Goal: Task Accomplishment & Management: Use online tool/utility

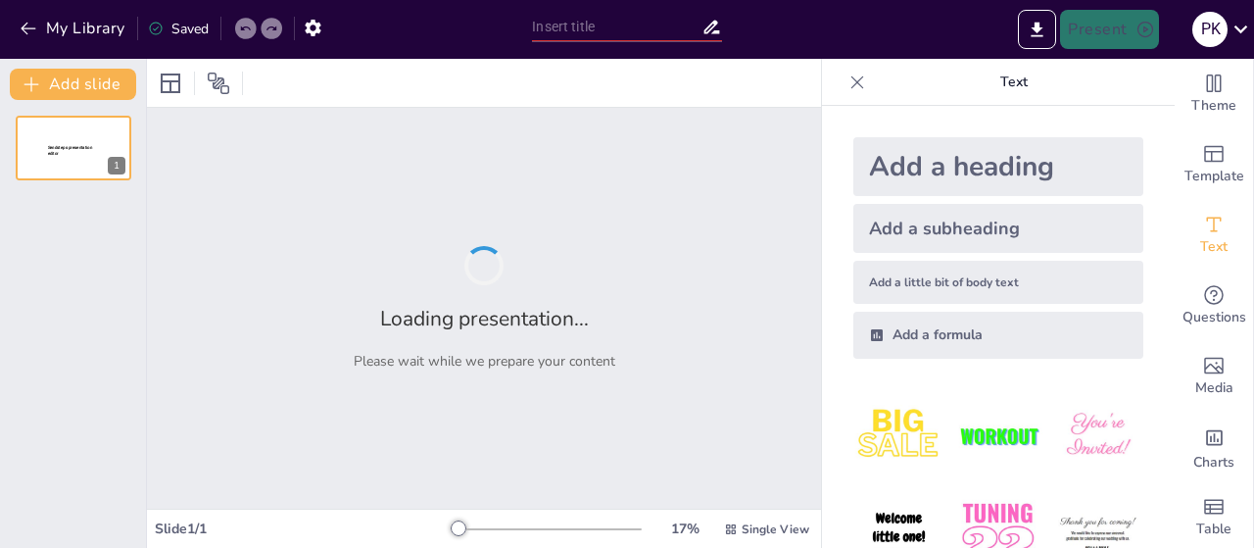
type input "Imported Εργονομικές Αρχές_Κουτσιαύτη Παναγιώτα.pptx"
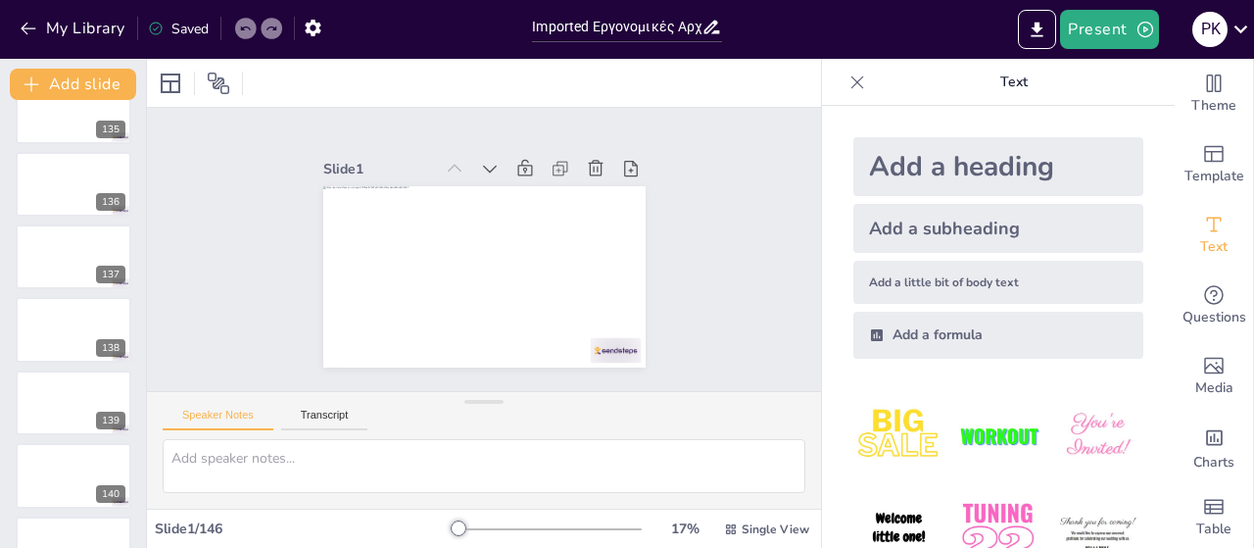
scroll to position [10211, 0]
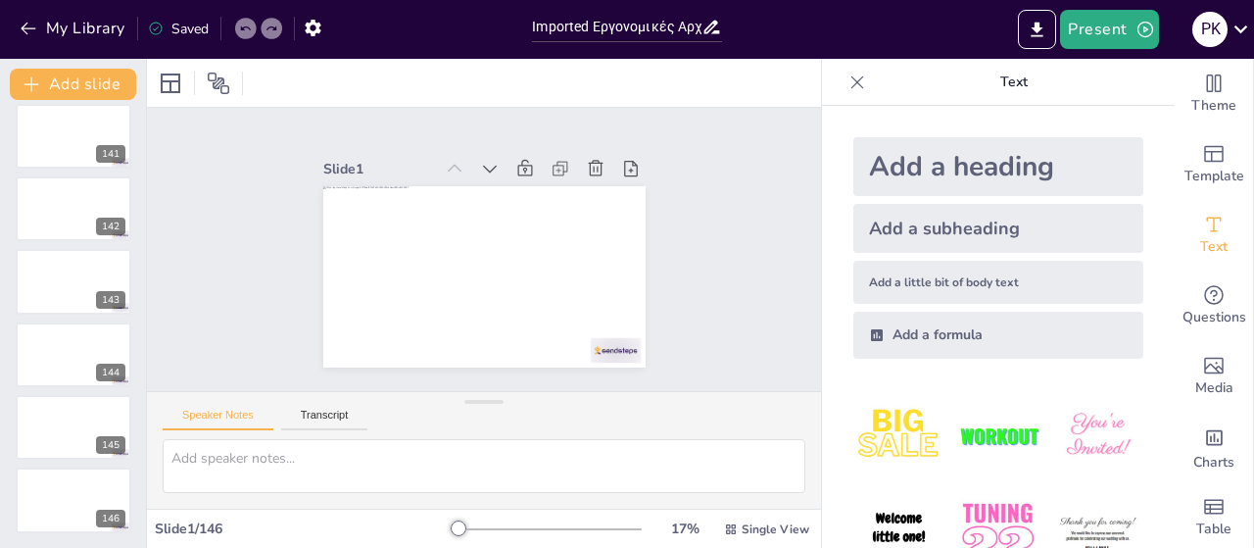
click at [720, 304] on div "Slide 1 Slide 2 Slide 3 Slide 4 Slide 5 Slide 6 Slide 7 Slide 8 Slide 9 Slide 1…" at bounding box center [484, 249] width 674 height 283
click at [941, 159] on div "Add a heading" at bounding box center [998, 166] width 290 height 59
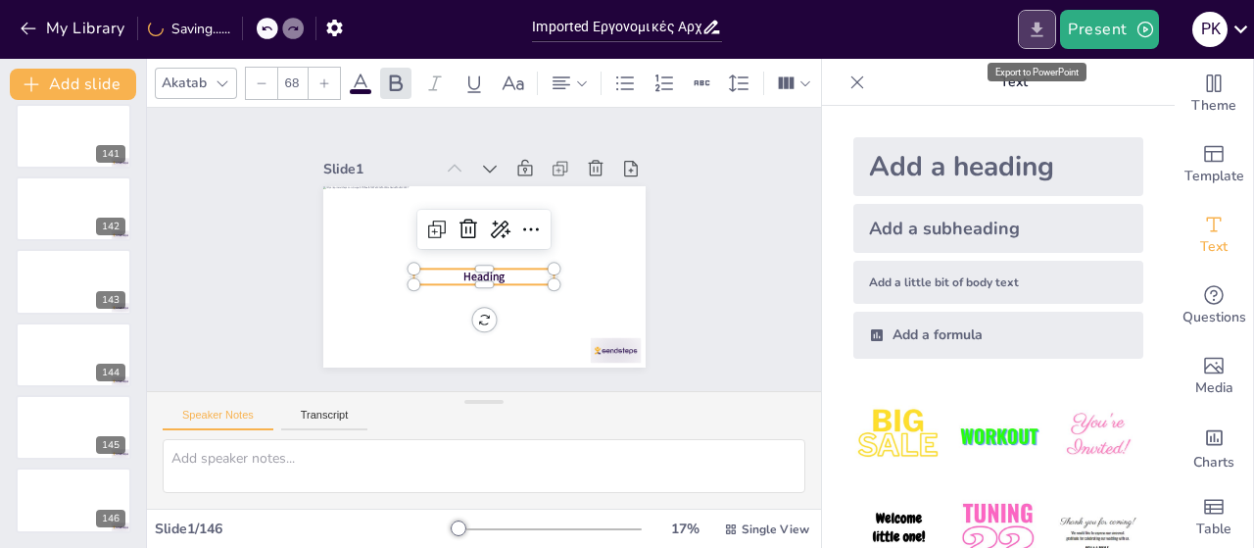
click at [1040, 31] on icon "Export to PowerPoint" at bounding box center [1036, 30] width 21 height 21
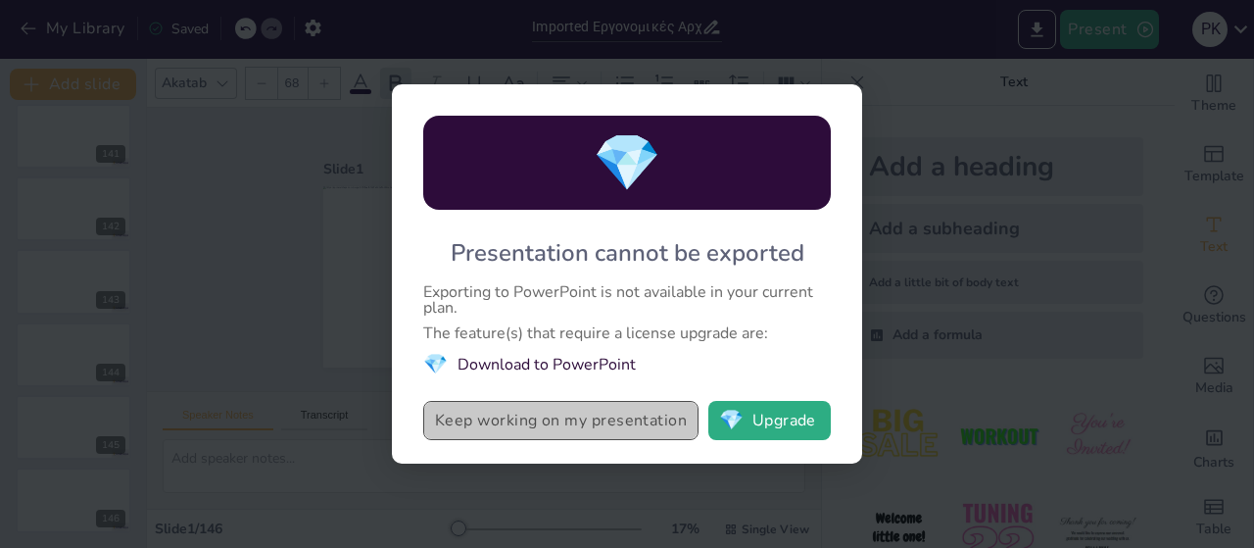
click at [561, 423] on button "Keep working on my presentation" at bounding box center [560, 420] width 275 height 39
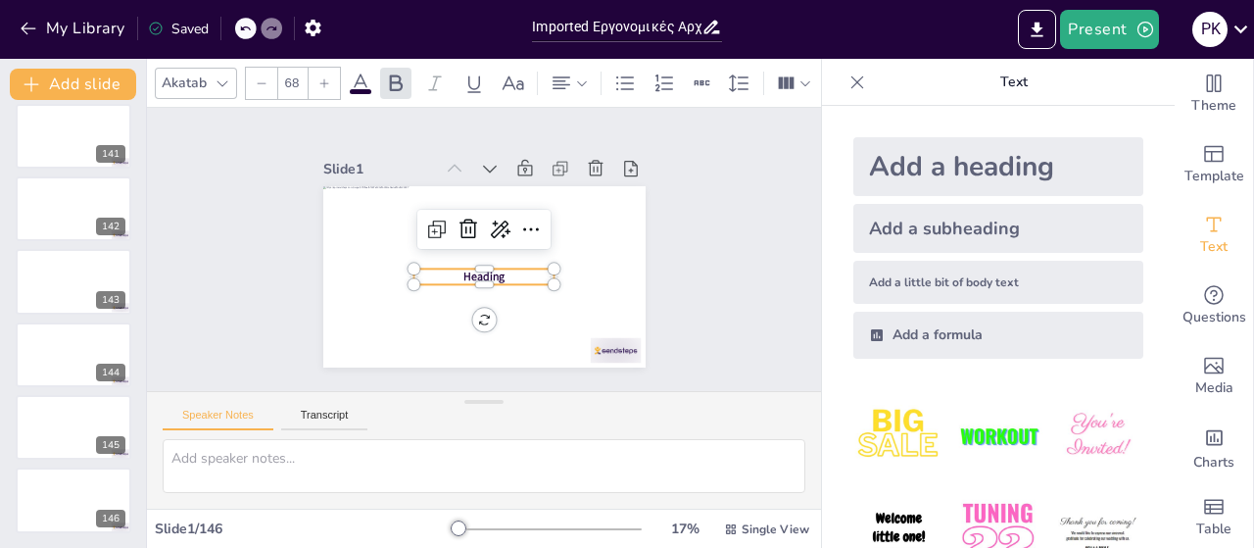
click at [180, 28] on div "Saved" at bounding box center [178, 29] width 61 height 19
click at [331, 423] on button "Transcript" at bounding box center [324, 419] width 87 height 22
click at [329, 408] on button "Transcript" at bounding box center [324, 419] width 87 height 22
click at [703, 184] on div "Slide 1 Heading Slide 2 Slide 3 Slide 4 Slide 5 Slide 6 Slide 7 Slide 8 Slide 9…" at bounding box center [483, 249] width 718 height 417
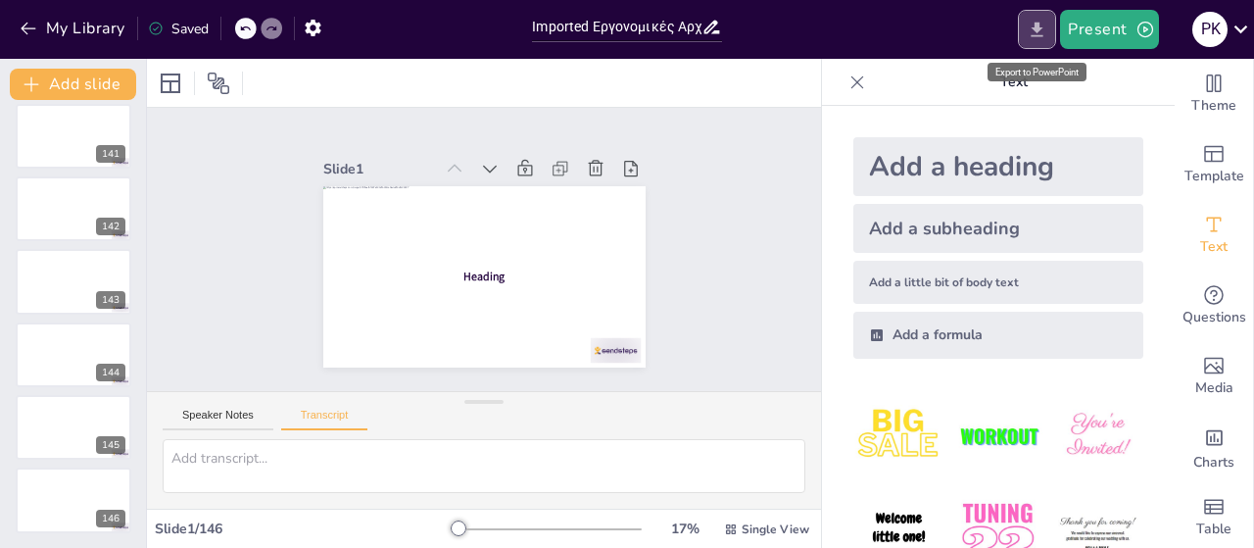
click at [1046, 32] on icon "Export to PowerPoint" at bounding box center [1036, 30] width 21 height 21
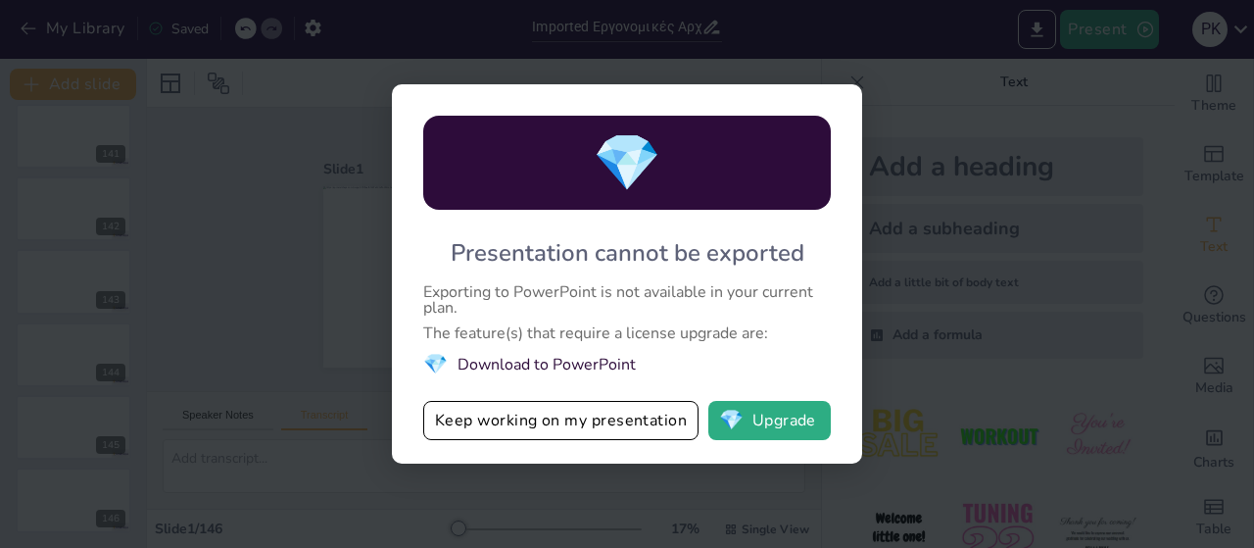
click at [493, 365] on li "💎 Download to PowerPoint" at bounding box center [626, 364] width 407 height 26
click at [780, 414] on button "💎 Upgrade" at bounding box center [769, 420] width 122 height 39
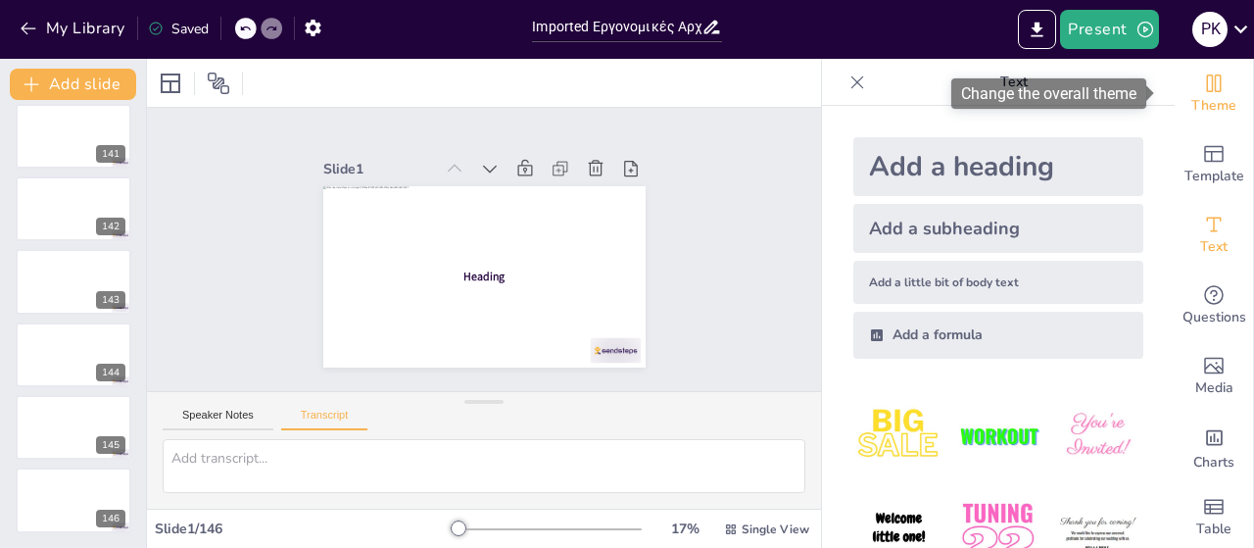
click at [1202, 91] on icon "Change the overall theme" at bounding box center [1214, 84] width 24 height 24
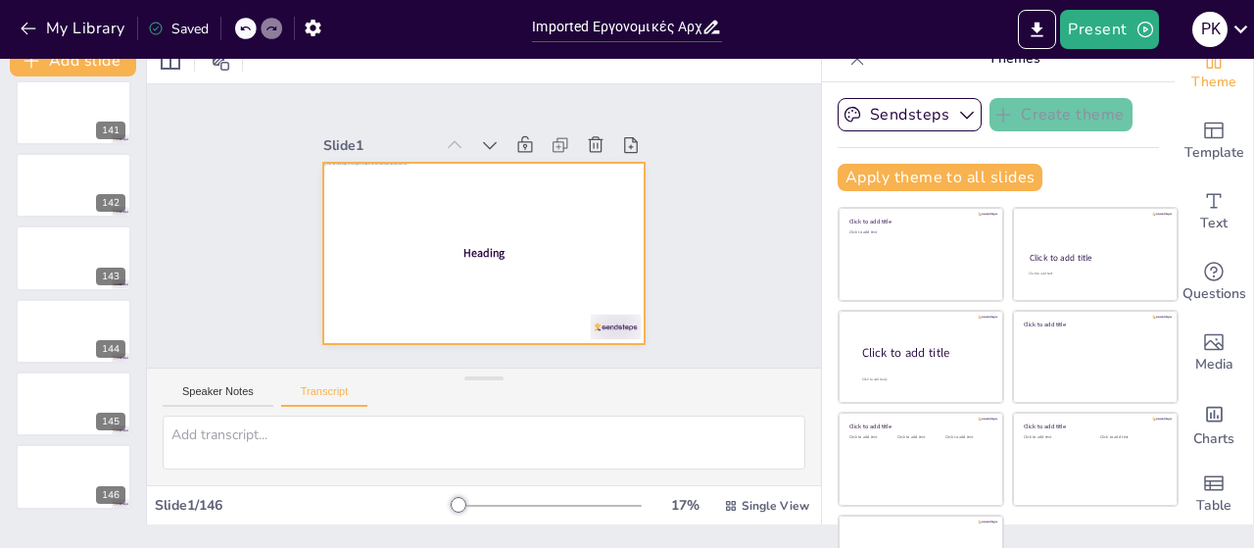
scroll to position [0, 0]
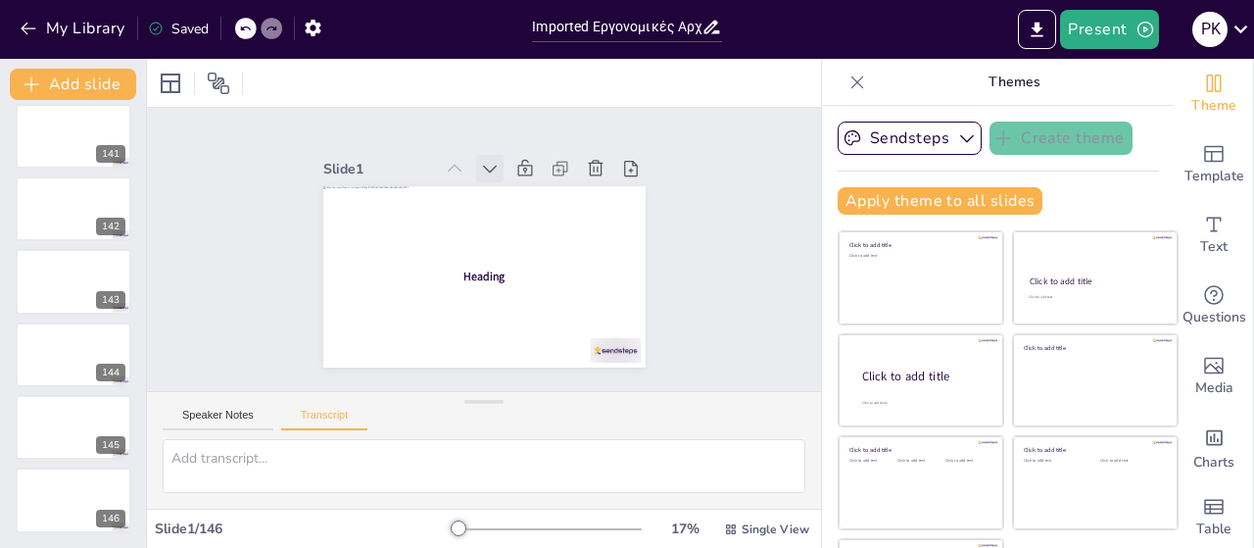
click at [480, 162] on icon at bounding box center [490, 169] width 20 height 20
click at [215, 422] on button "Speaker Notes" at bounding box center [218, 419] width 111 height 22
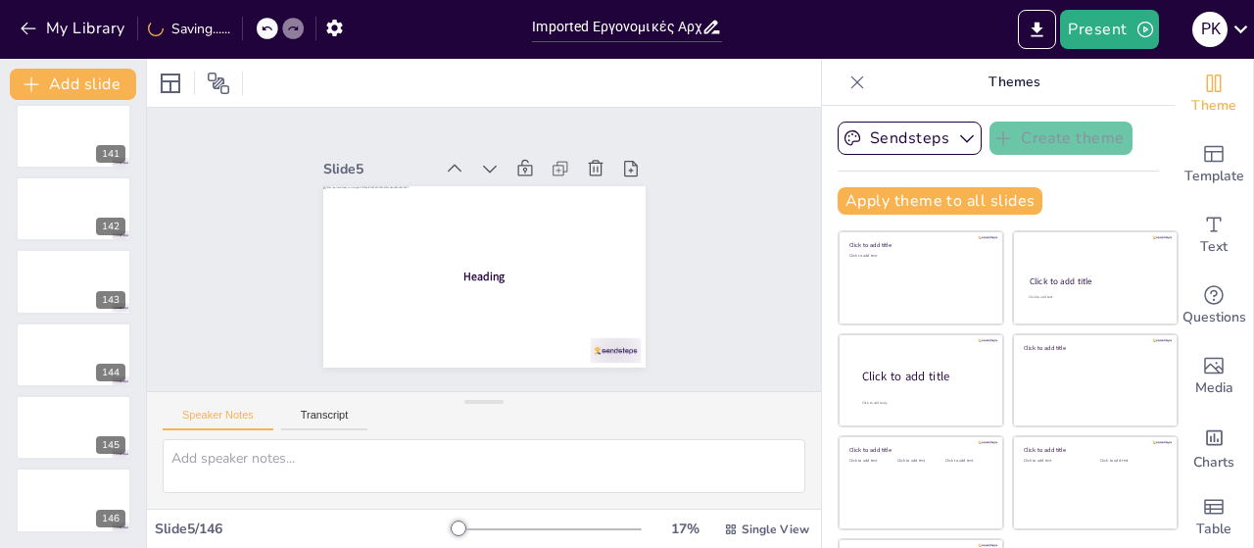
scroll to position [80, 0]
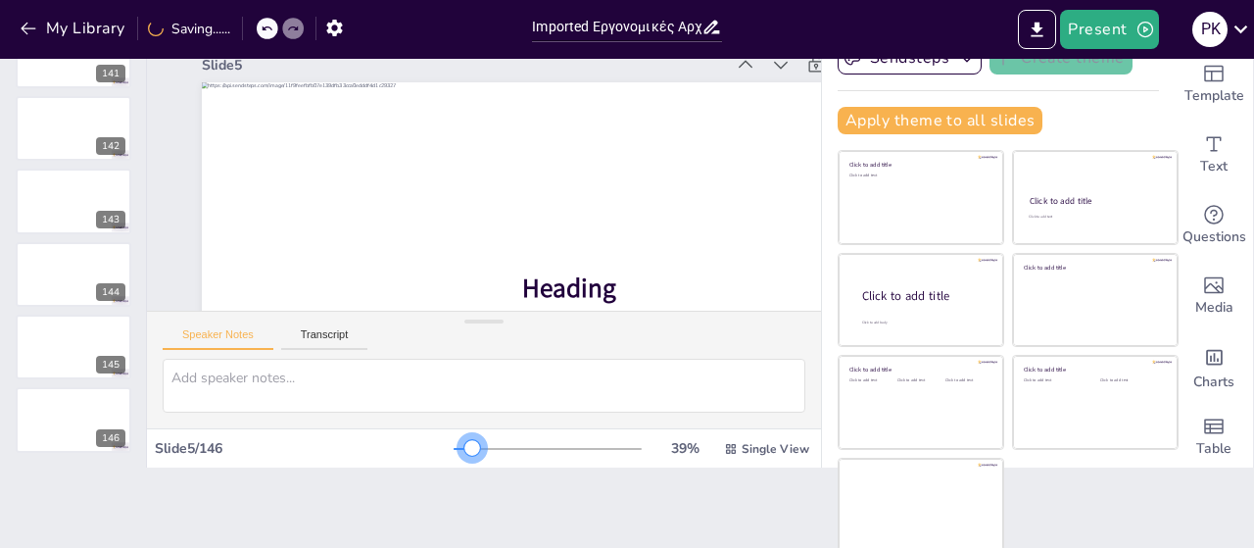
drag, startPoint x: 429, startPoint y: 448, endPoint x: 515, endPoint y: 449, distance: 86.2
click at [515, 449] on div at bounding box center [547, 449] width 188 height 16
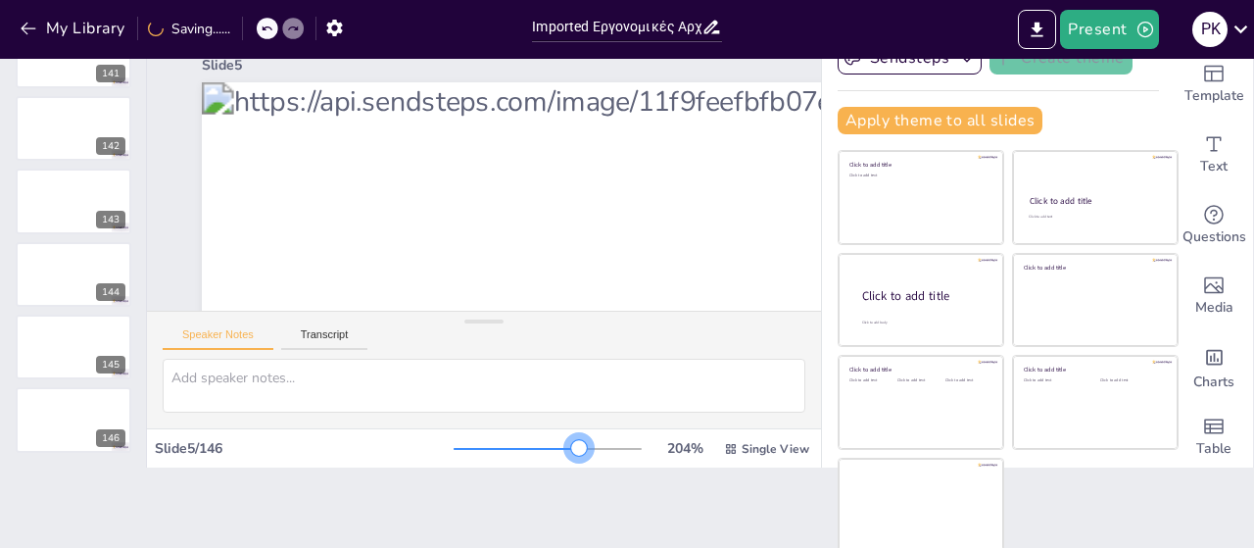
click at [551, 447] on div at bounding box center [547, 449] width 188 height 16
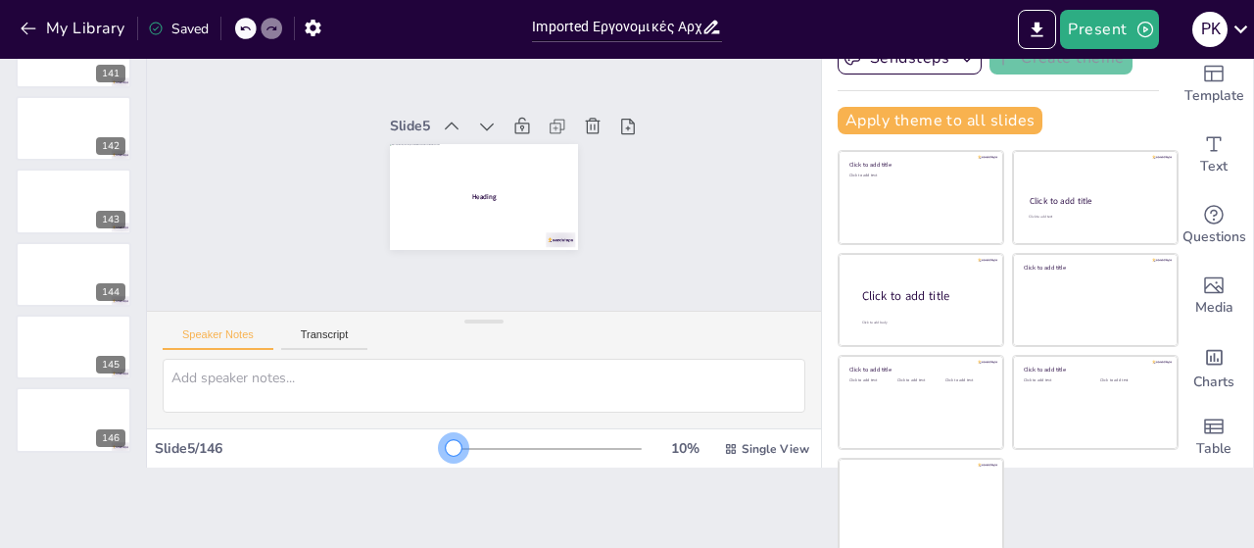
drag, startPoint x: 551, startPoint y: 447, endPoint x: 360, endPoint y: 431, distance: 191.6
click at [360, 431] on div "Slide 5 / 146 10 % Single View" at bounding box center [484, 447] width 674 height 39
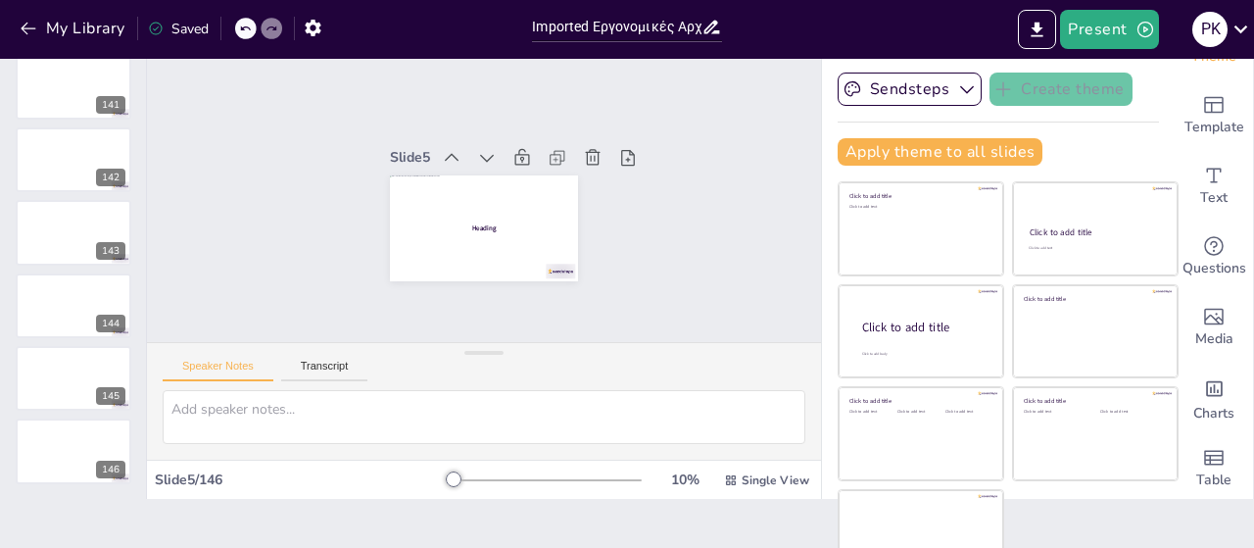
scroll to position [0, 0]
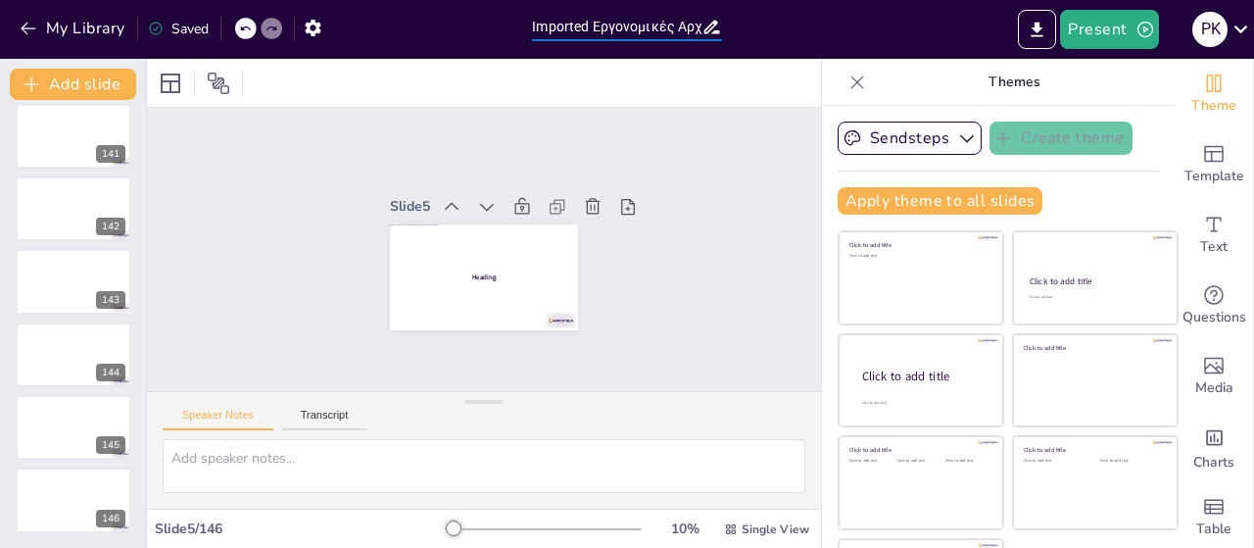
click at [679, 26] on input "Imported Εργονομικές Αρχές_Κουτσιαύτη Παναγιώτα.pptx" at bounding box center [616, 27] width 168 height 28
click at [708, 110] on div "Slide 1 Slide 2 Slide 3 Slide 4 Slide 5 Heading Slide 6 Slide 7 Slide 8 Slide 9…" at bounding box center [483, 249] width 718 height 417
click at [56, 73] on button "Add slide" at bounding box center [73, 84] width 126 height 31
